Goal: Task Accomplishment & Management: Manage account settings

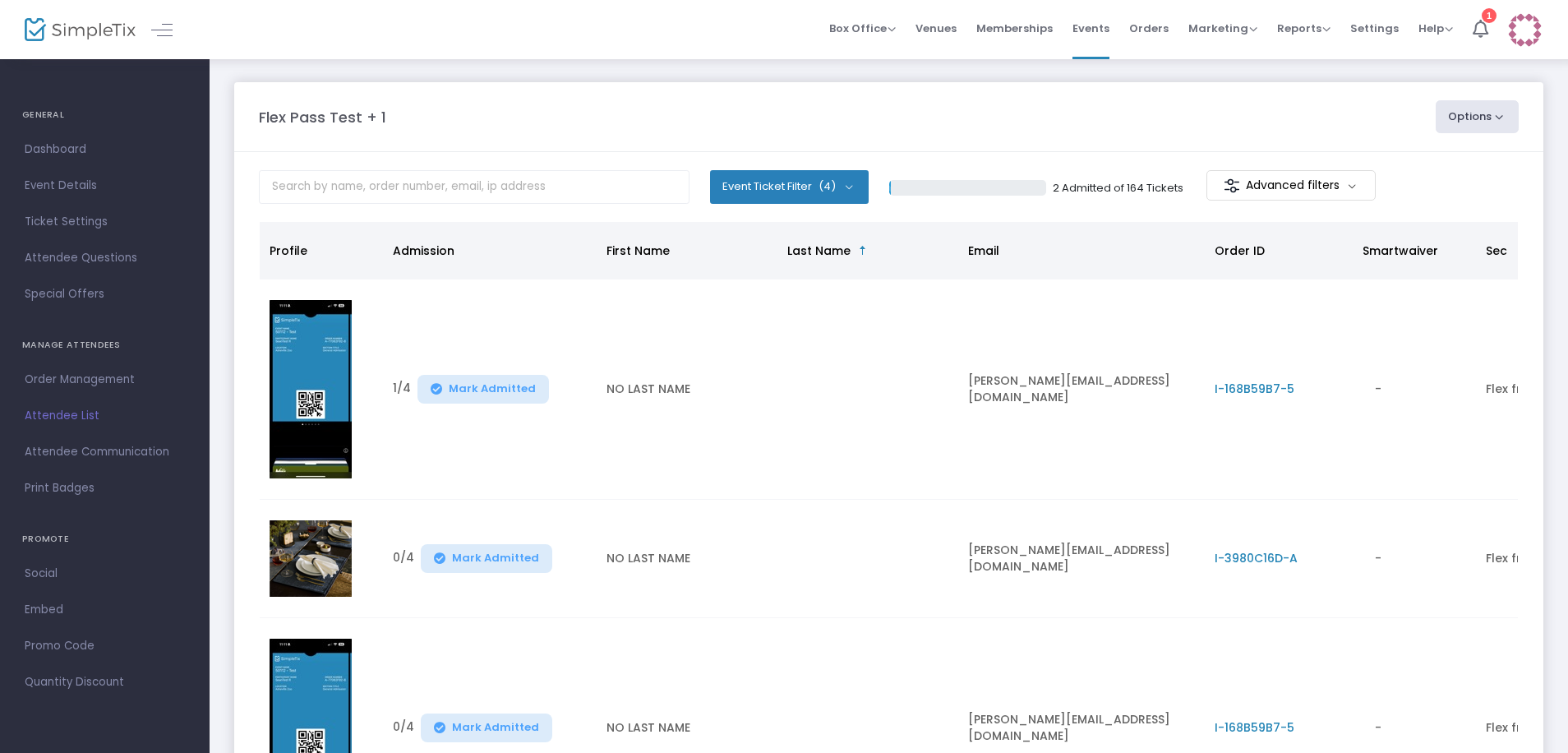
scroll to position [395, 0]
